Goal: Information Seeking & Learning: Learn about a topic

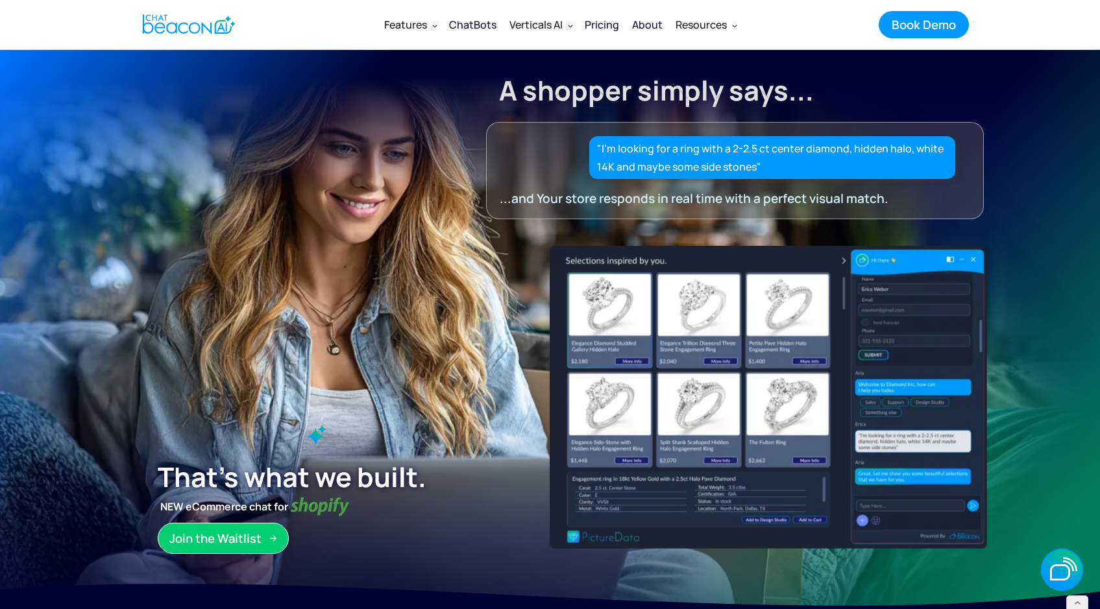
click at [468, 21] on div "ChatBots" at bounding box center [472, 25] width 47 height 18
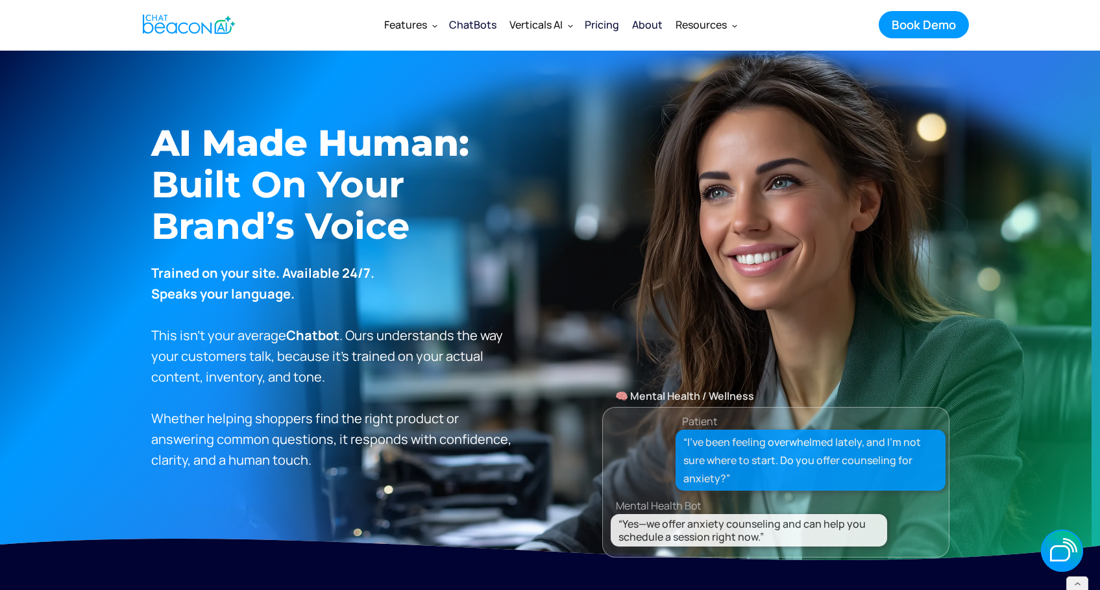
click at [197, 18] on img "home" at bounding box center [189, 24] width 93 height 25
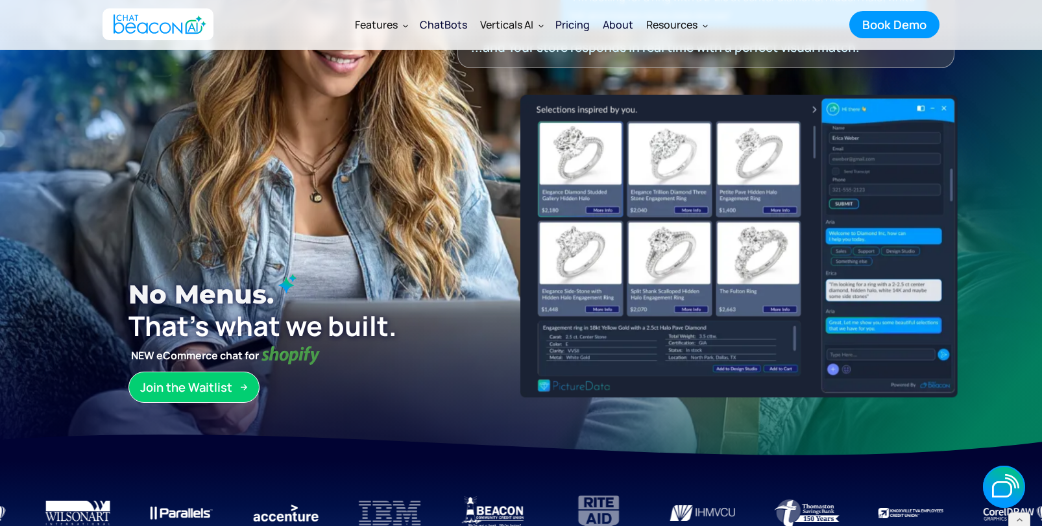
scroll to position [151, 0]
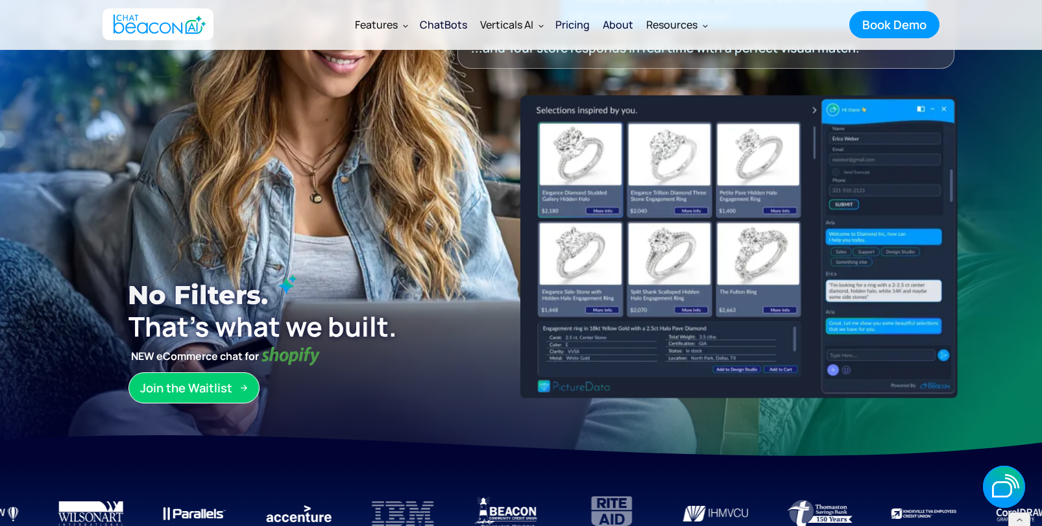
click at [176, 25] on img "home" at bounding box center [160, 24] width 93 height 25
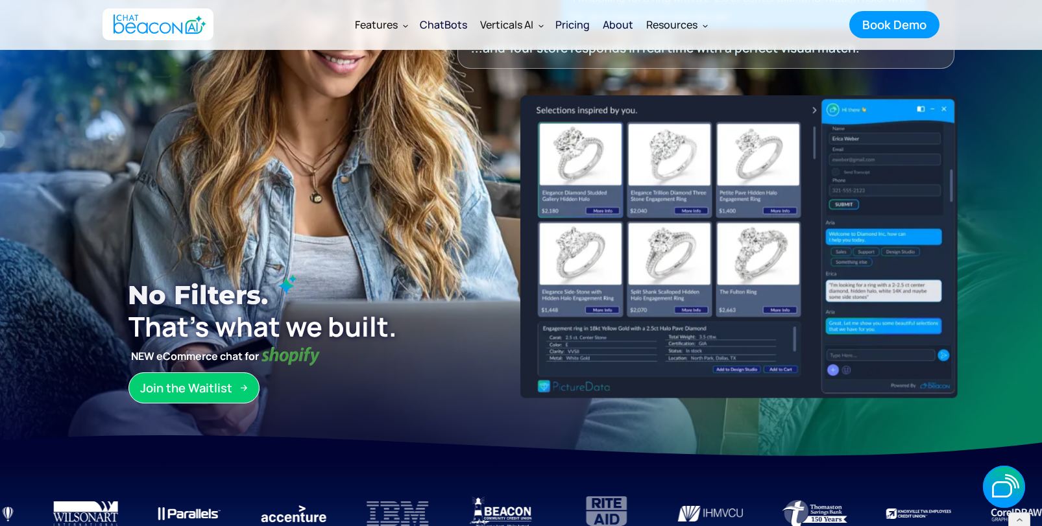
click at [176, 25] on img "home" at bounding box center [160, 24] width 93 height 25
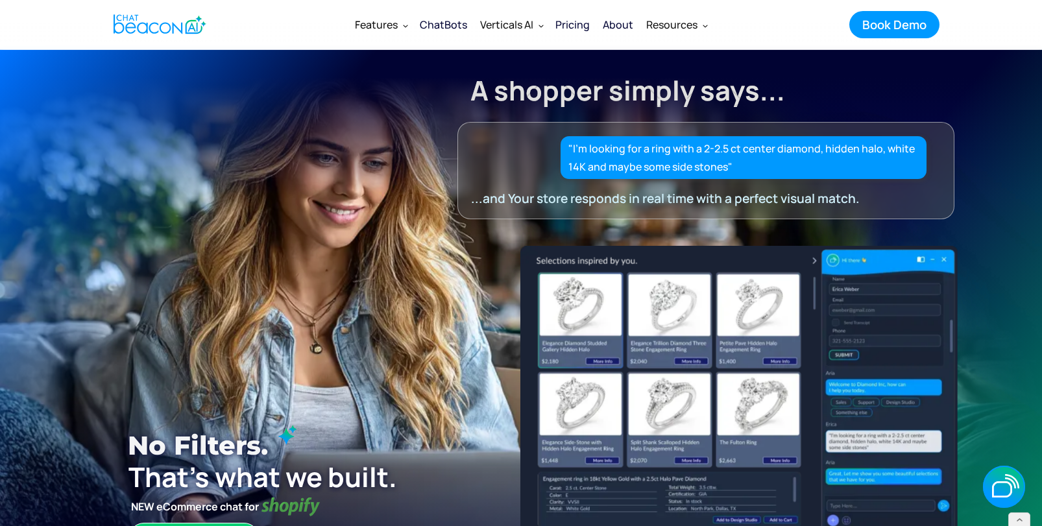
click at [159, 16] on img "home" at bounding box center [160, 24] width 93 height 25
click at [134, 29] on img "home" at bounding box center [160, 24] width 93 height 25
click at [453, 23] on div "ChatBots" at bounding box center [443, 25] width 47 height 18
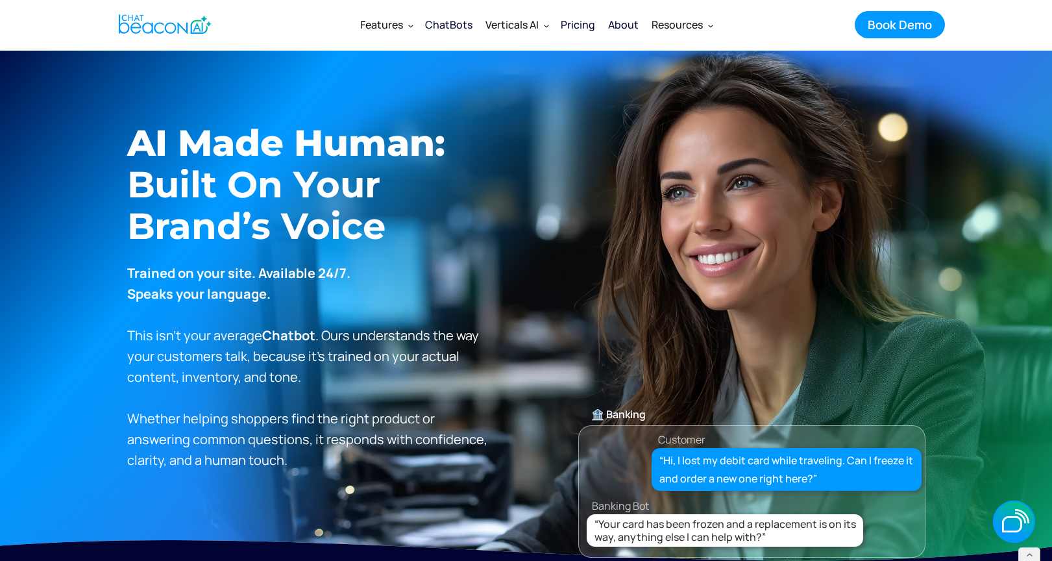
click at [206, 20] on img "home" at bounding box center [165, 24] width 93 height 25
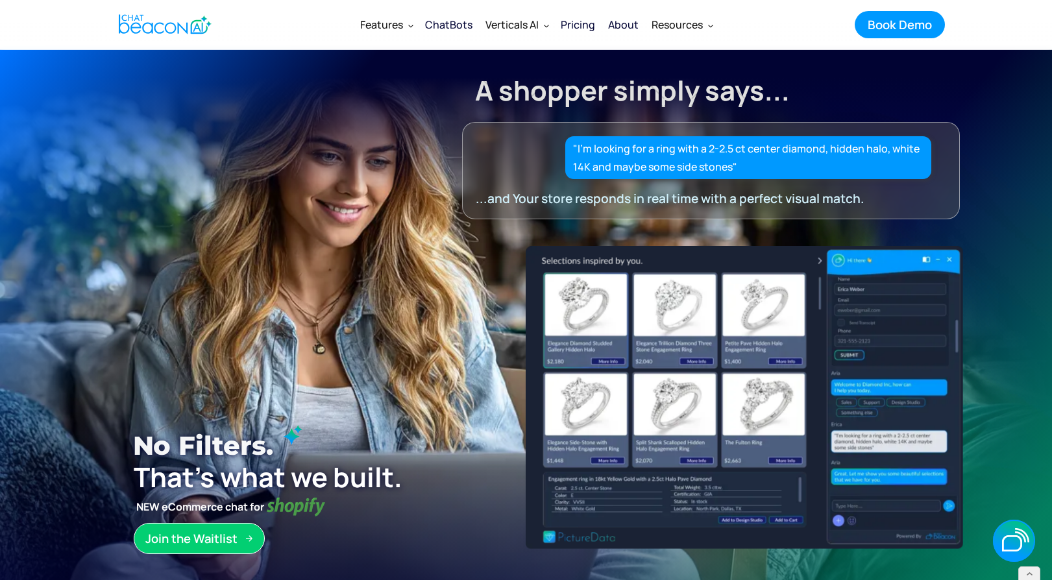
click at [454, 23] on div "ChatBots" at bounding box center [448, 25] width 47 height 18
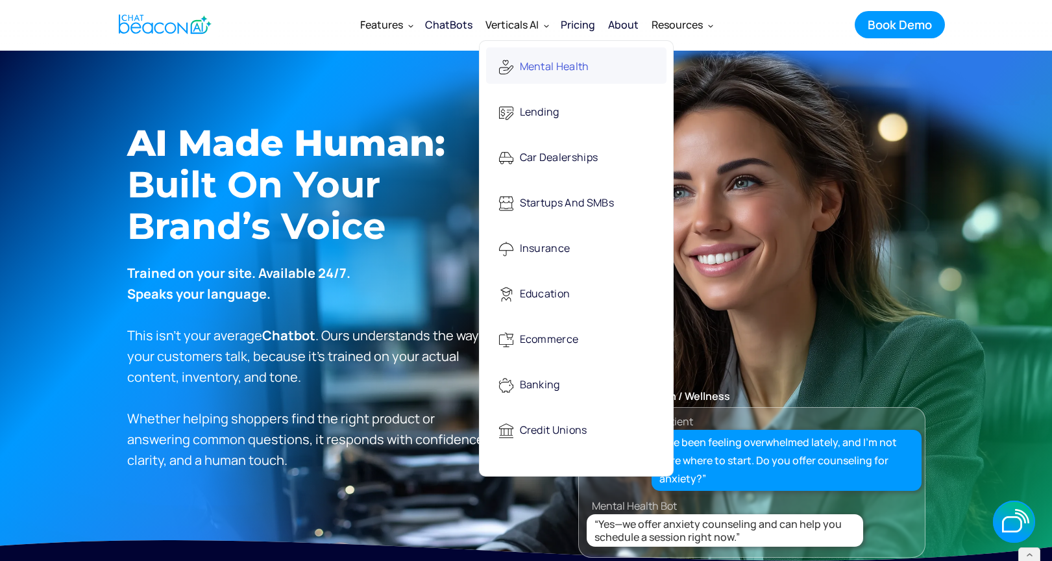
click at [524, 71] on div "Mental Health" at bounding box center [554, 67] width 69 height 27
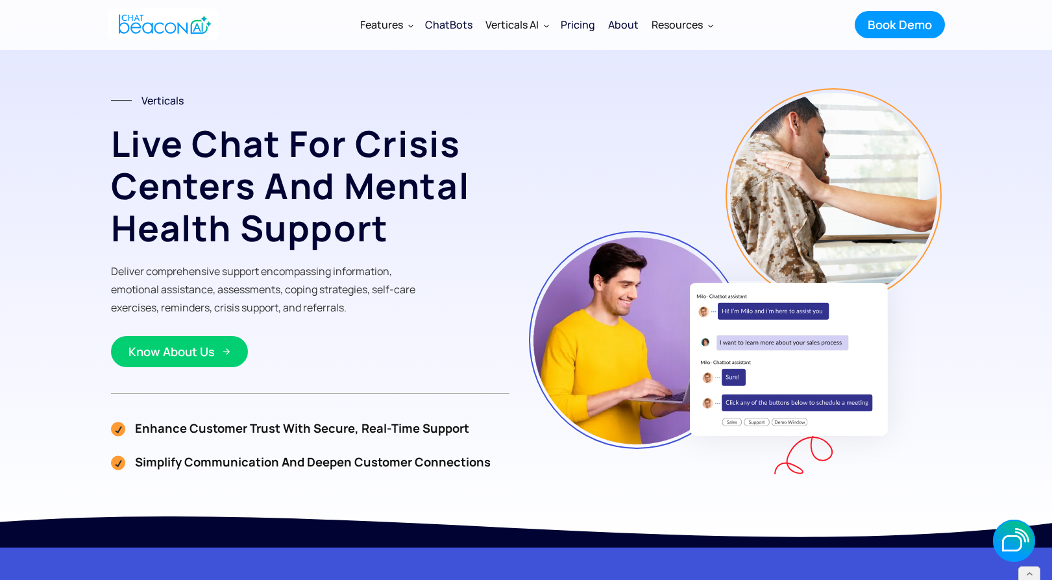
scroll to position [15, 0]
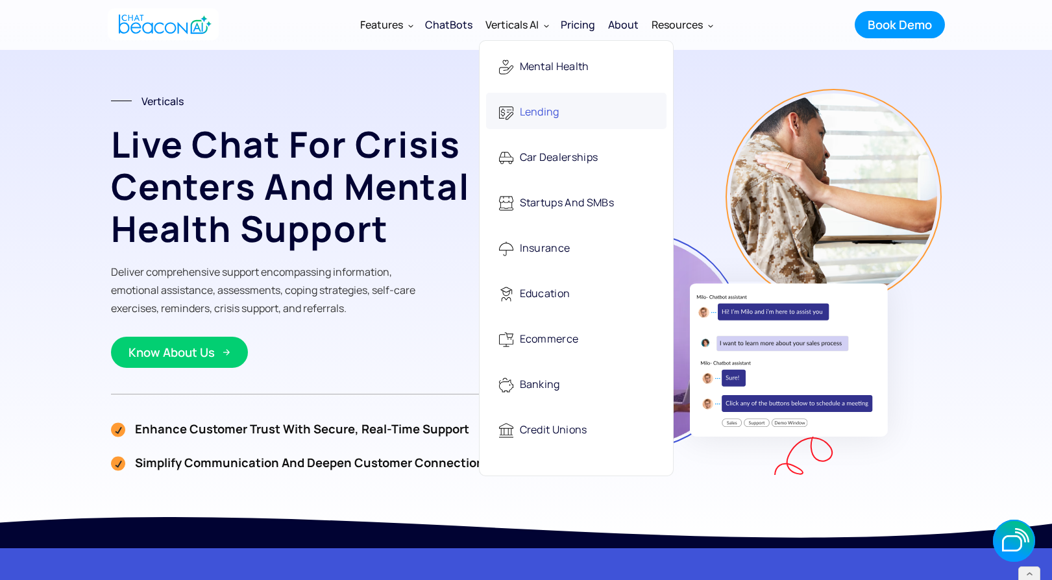
click at [531, 117] on div "Lending" at bounding box center [540, 112] width 40 height 27
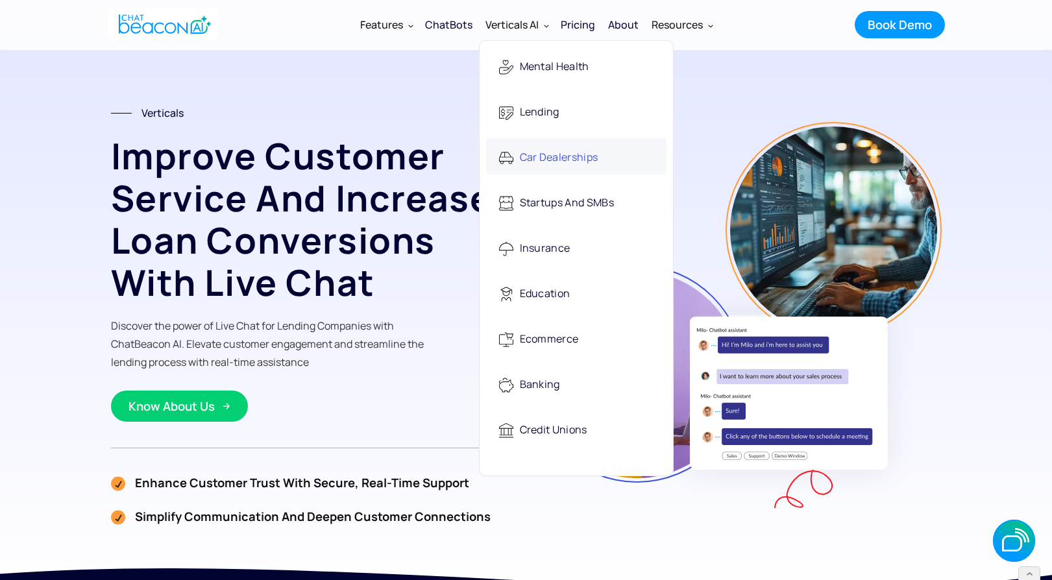
click at [528, 151] on div "Car Dealerships" at bounding box center [559, 158] width 79 height 27
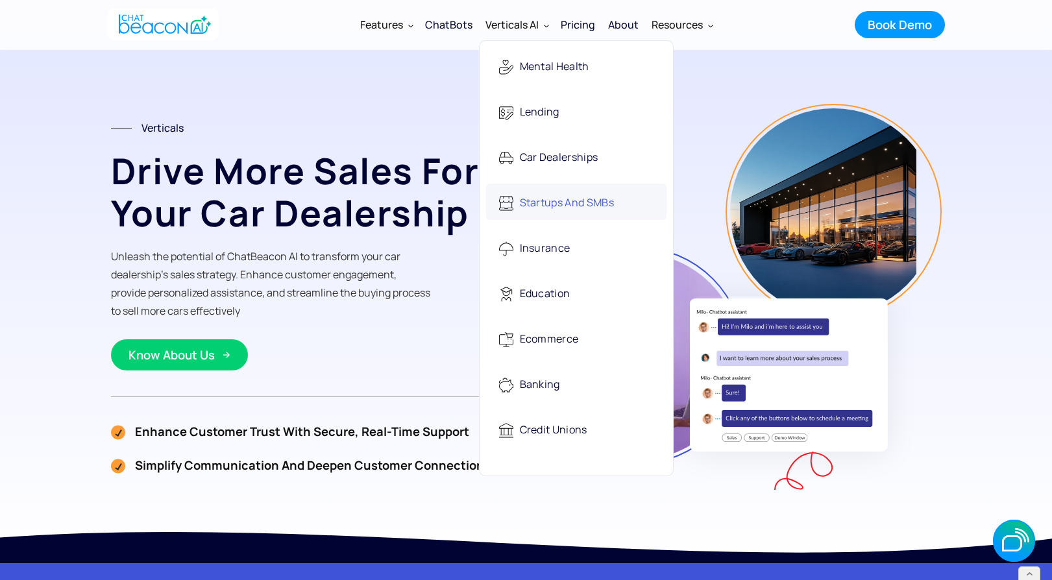
click at [535, 201] on div "Startups and SMBs" at bounding box center [567, 203] width 94 height 27
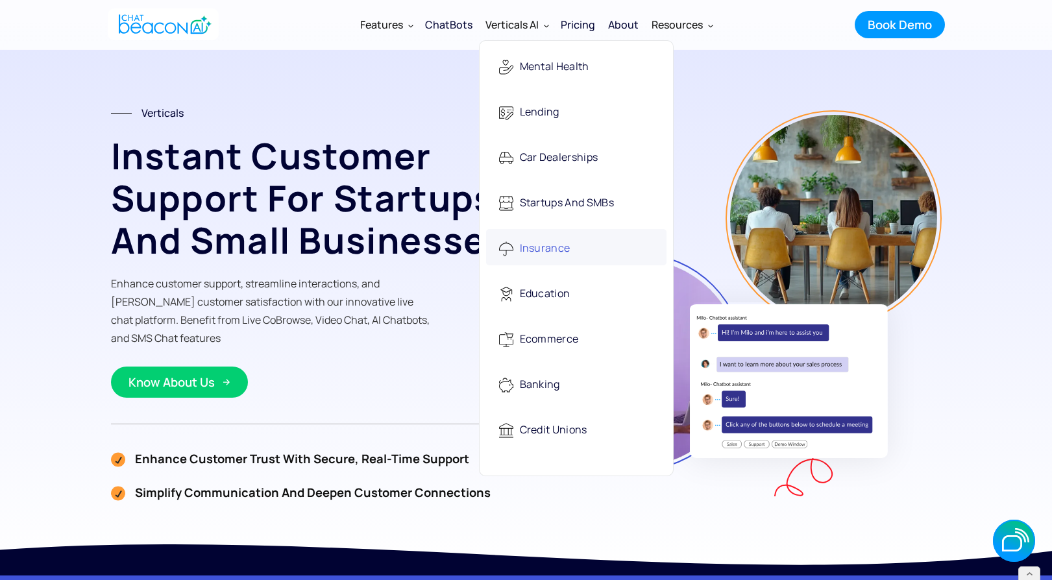
click at [554, 250] on div "Insurance" at bounding box center [545, 249] width 51 height 27
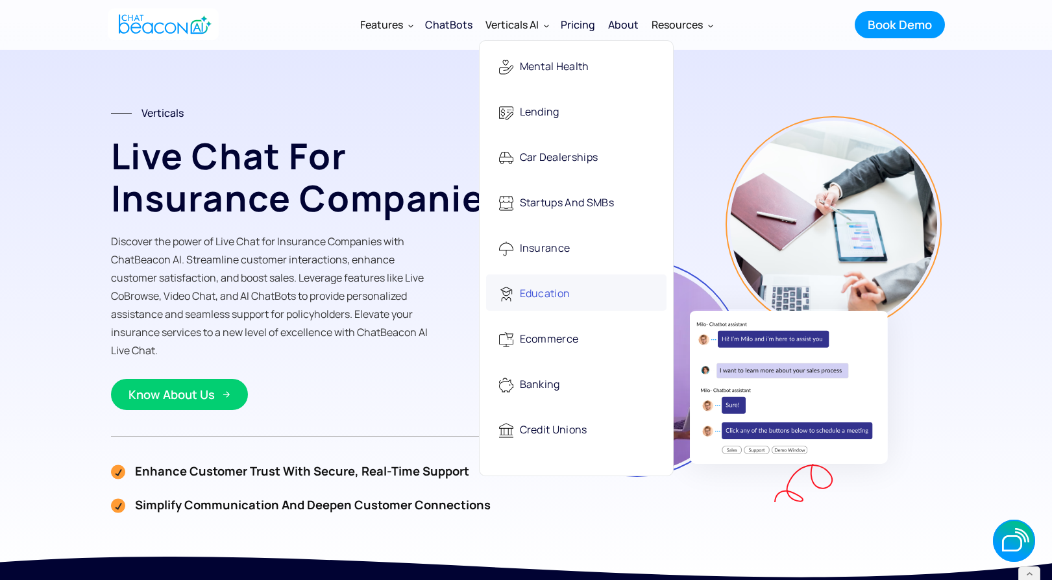
click at [556, 293] on div "Education" at bounding box center [545, 294] width 51 height 27
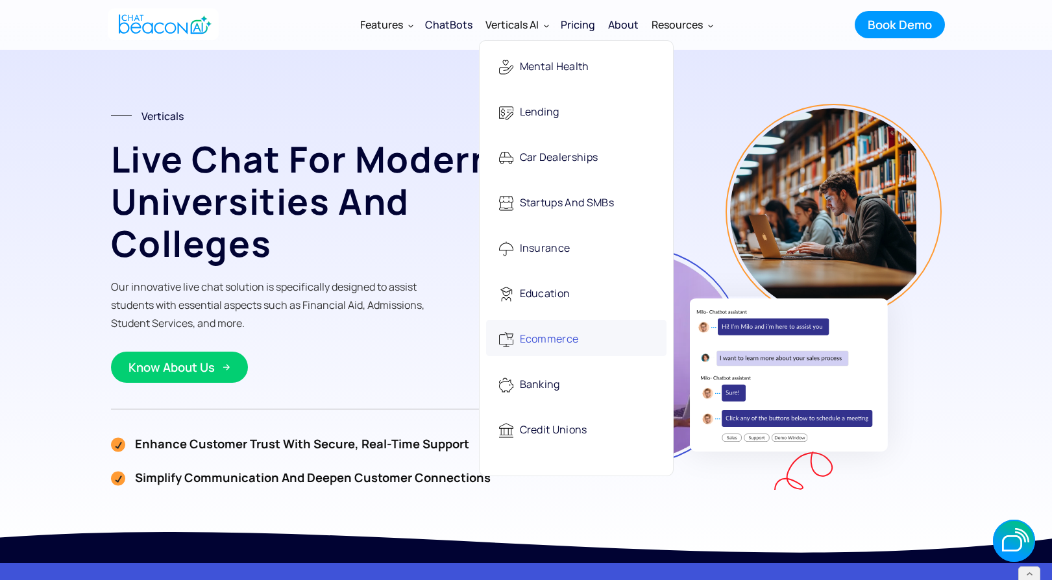
click at [553, 337] on div "Ecommerce" at bounding box center [549, 339] width 59 height 27
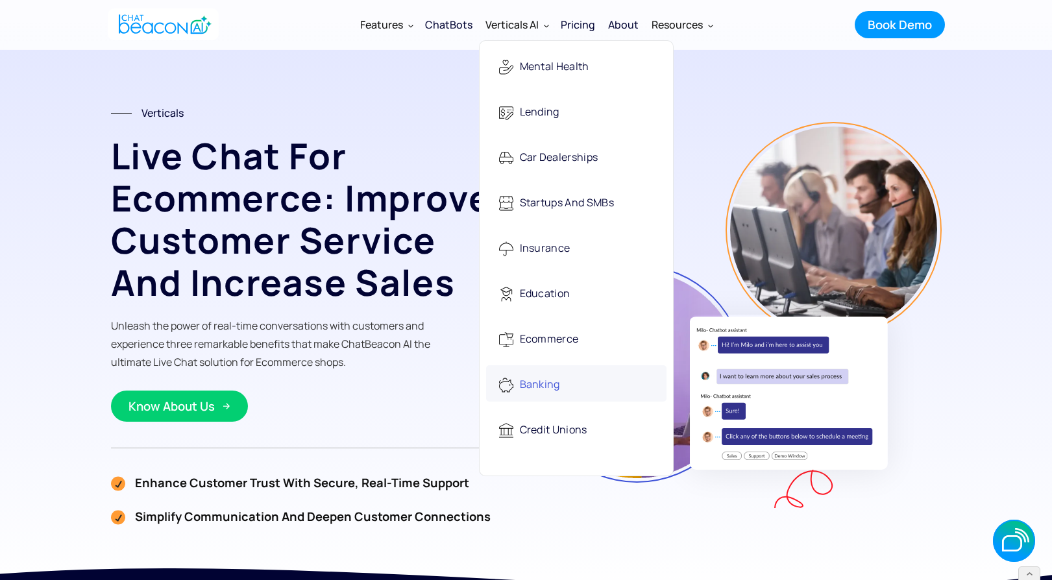
click at [539, 385] on div "Banking" at bounding box center [540, 385] width 40 height 27
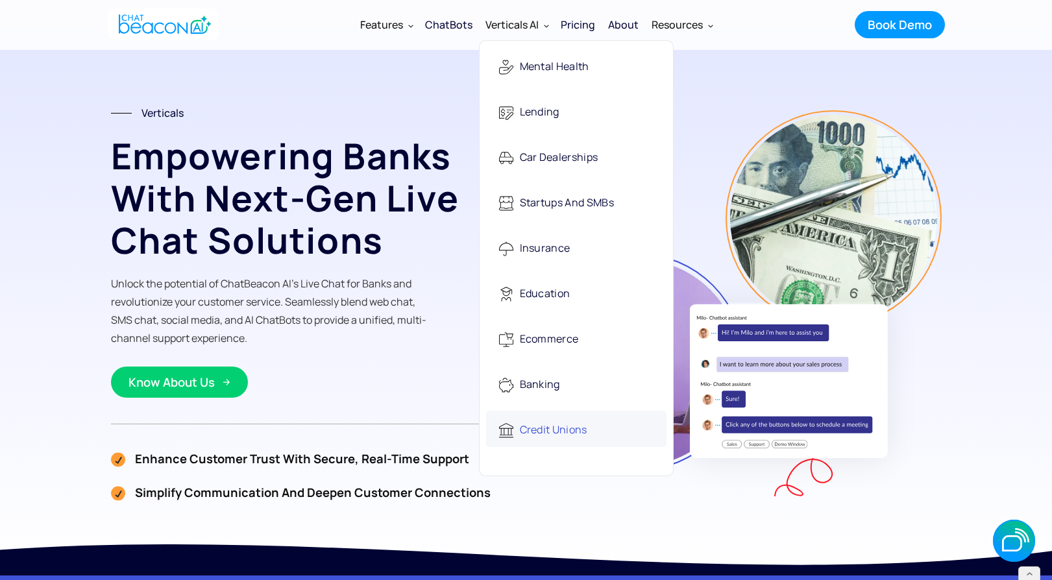
click at [556, 428] on div "Credit Unions" at bounding box center [553, 430] width 67 height 27
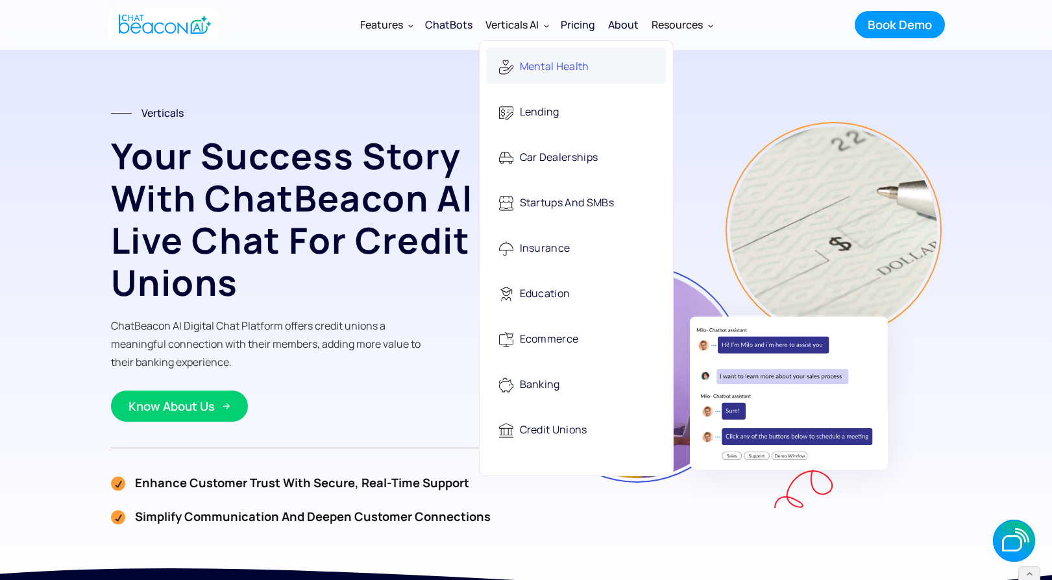
click at [532, 60] on div "Mental Health" at bounding box center [554, 67] width 69 height 27
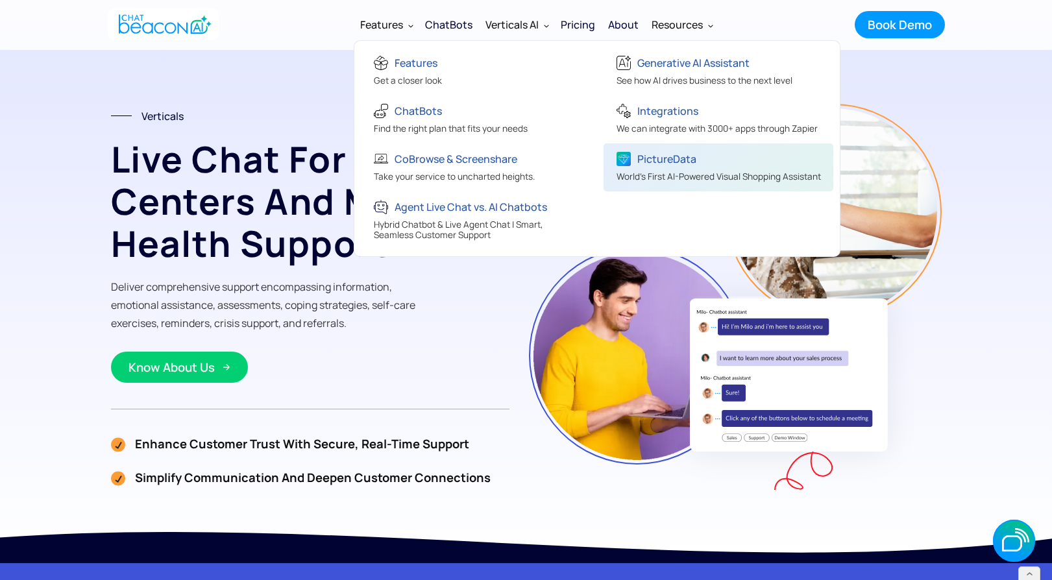
click at [660, 172] on span "World's First AI-Powered Visual Shopping Assistant" at bounding box center [718, 177] width 204 height 12
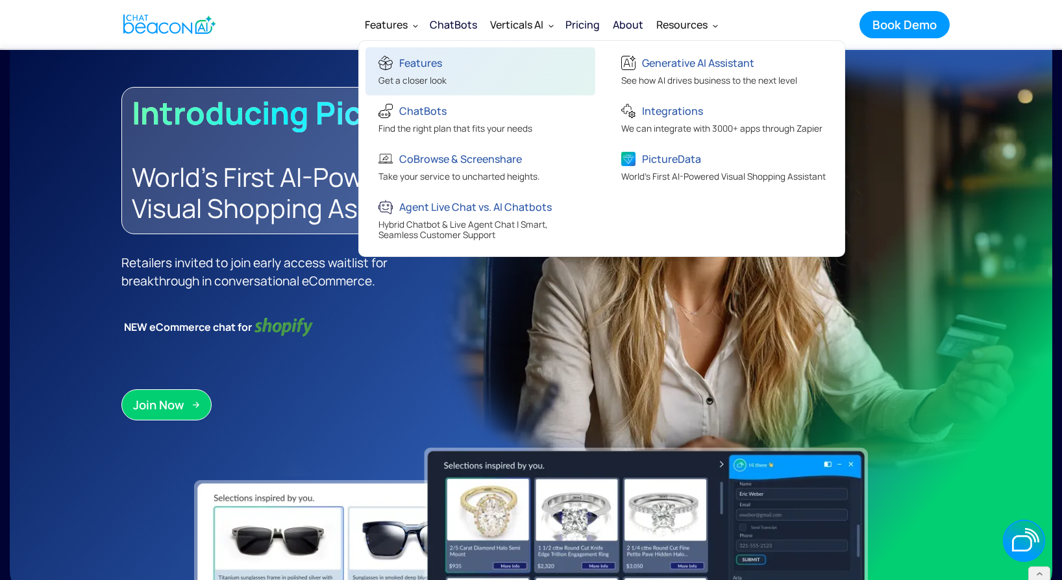
click at [413, 72] on div "Features" at bounding box center [412, 64] width 68 height 21
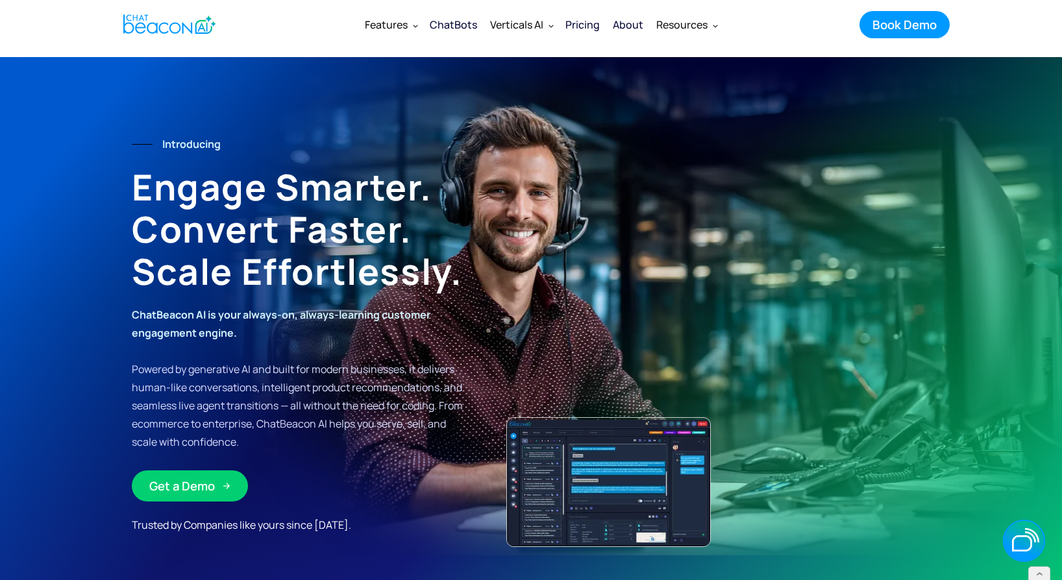
click at [182, 19] on img "home" at bounding box center [169, 24] width 93 height 25
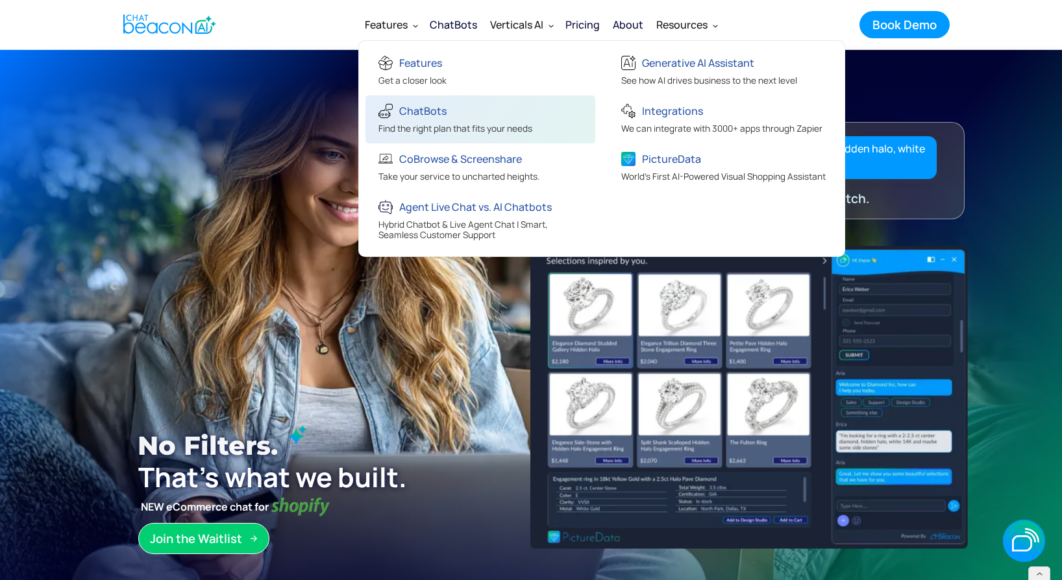
click at [408, 95] on link "ChatBots Find the right plan that fits your needs" at bounding box center [480, 119] width 230 height 48
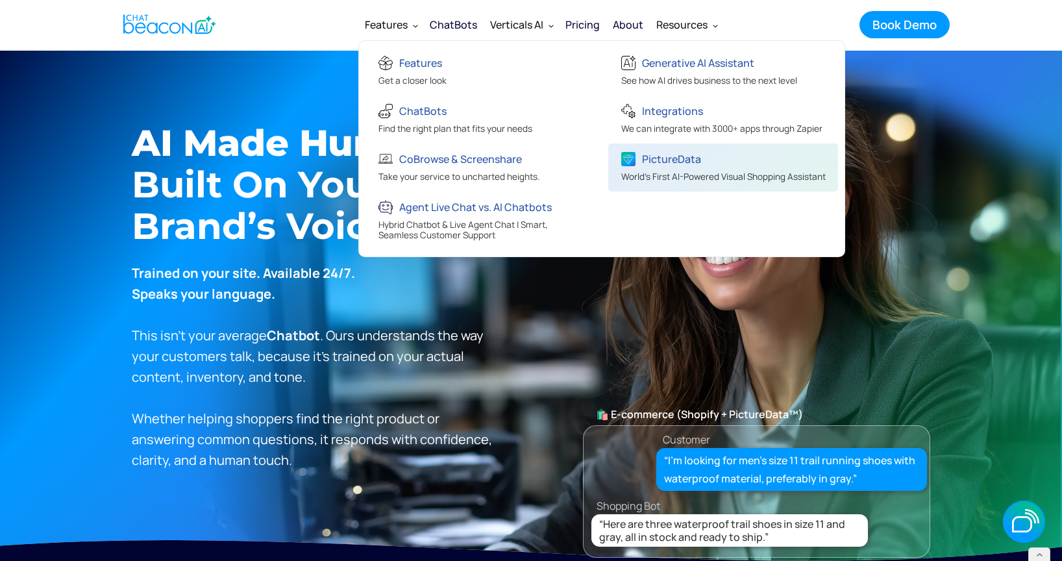
click at [666, 158] on div "PictureData" at bounding box center [671, 159] width 59 height 18
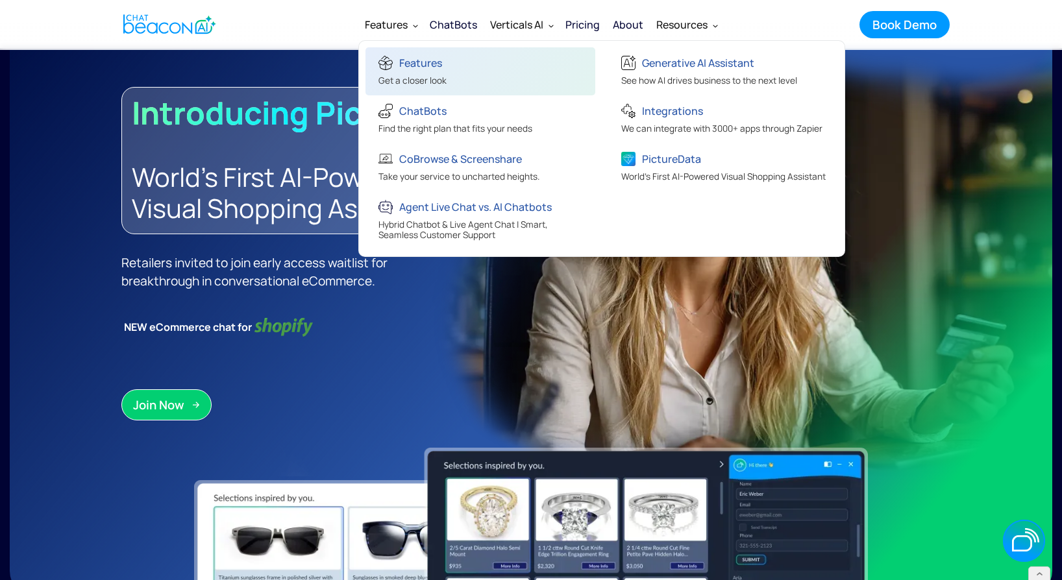
click at [406, 57] on div "Features" at bounding box center [420, 63] width 43 height 18
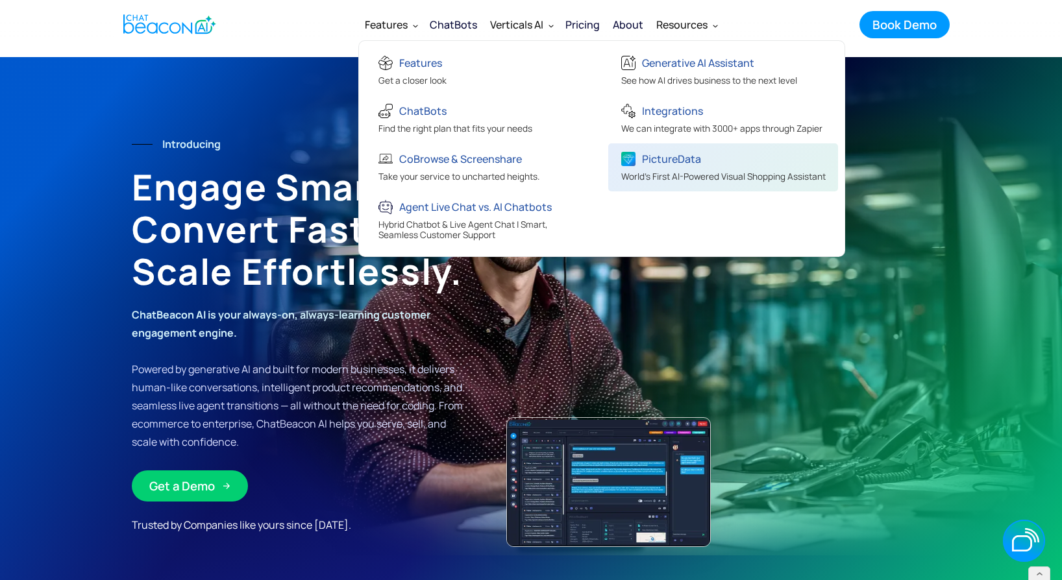
click at [644, 164] on div "PictureData" at bounding box center [671, 159] width 59 height 18
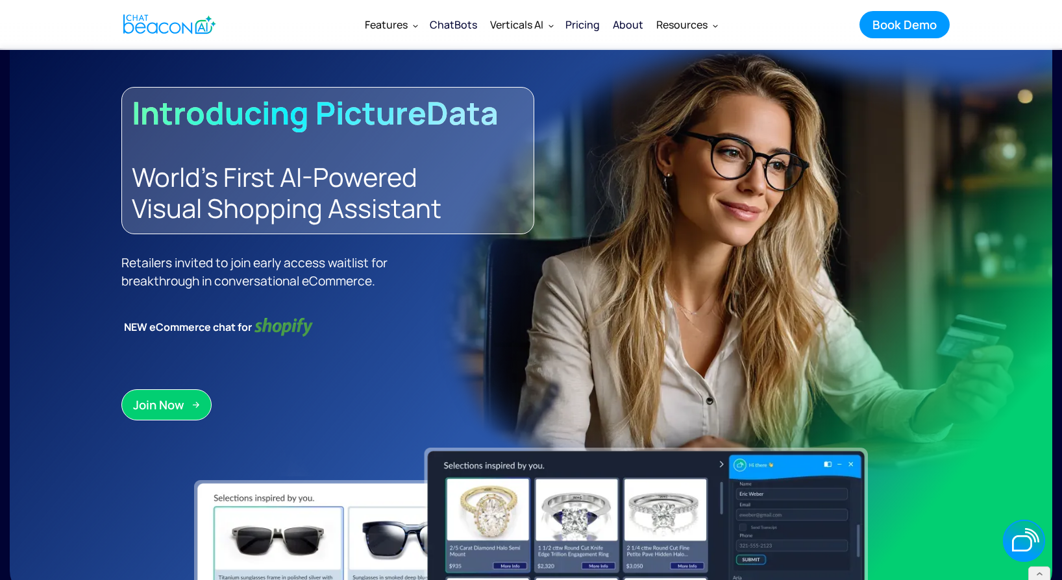
click at [442, 26] on div "ChatBots" at bounding box center [453, 25] width 47 height 18
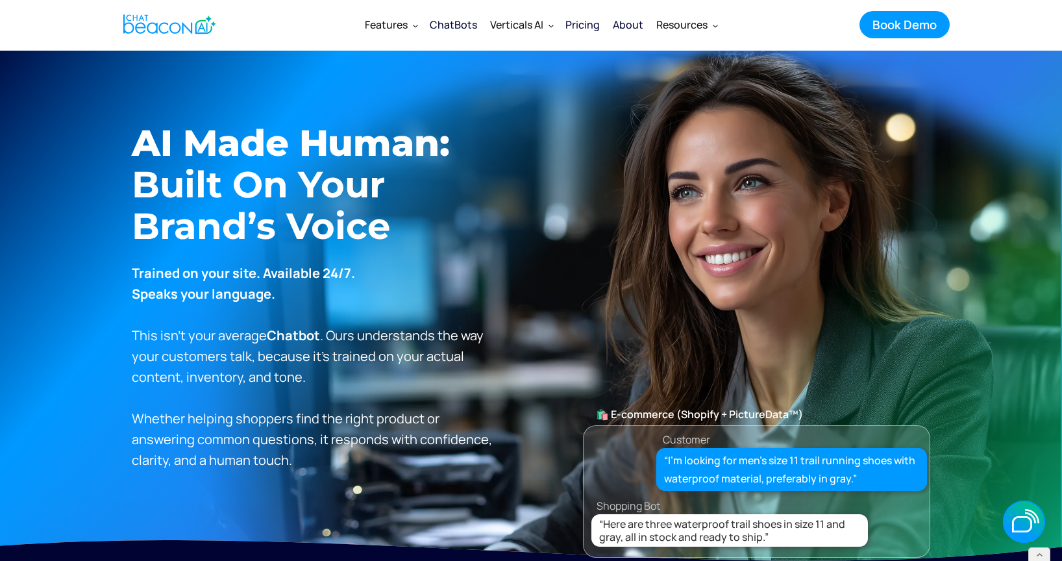
click at [461, 24] on div "ChatBots" at bounding box center [453, 25] width 47 height 18
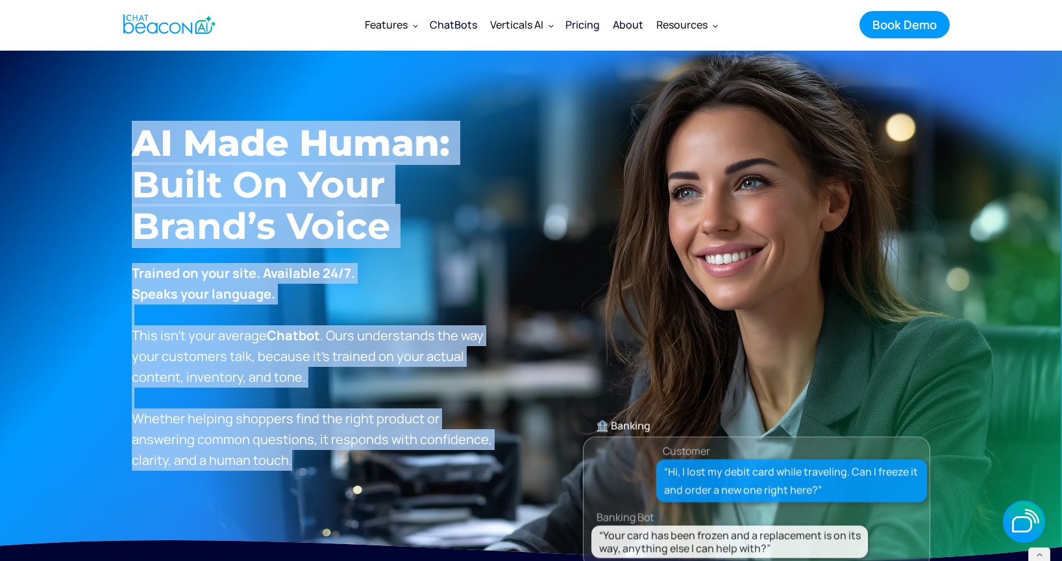
drag, startPoint x: 295, startPoint y: 463, endPoint x: 128, endPoint y: 147, distance: 356.7
click at [128, 147] on section "AI Made Human: ‍ Built on Your Brand’s Voice Trained on your site. Available 24…" at bounding box center [531, 310] width 1062 height 519
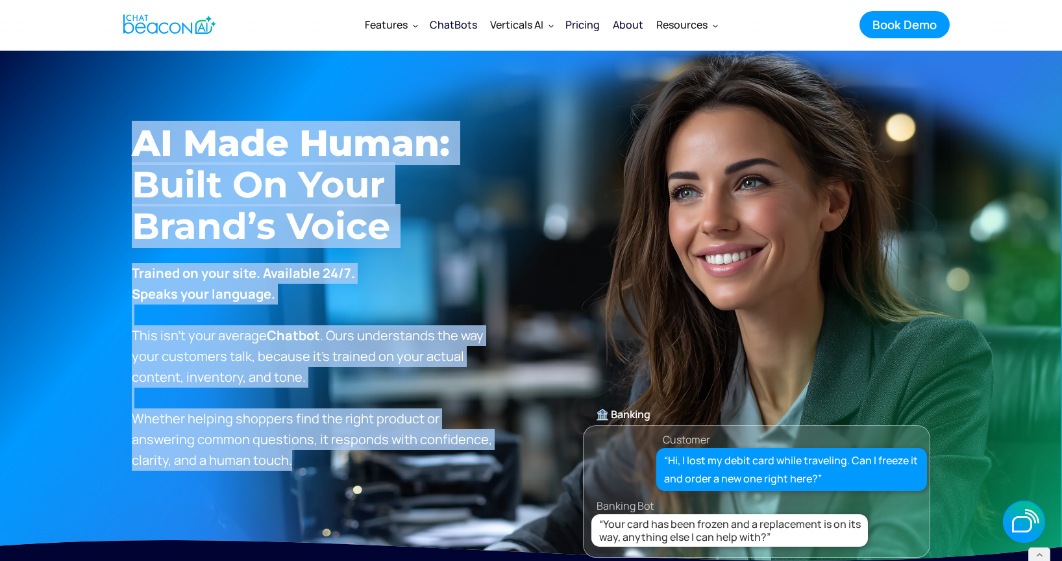
copy div "AI Made Human: ‍ Built on Your Brand’s Voice Trained on your site. Available 24…"
